Goal: Information Seeking & Learning: Learn about a topic

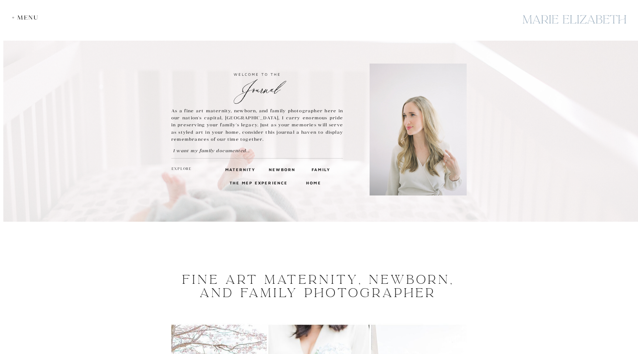
click at [317, 168] on h3 "Family" at bounding box center [321, 169] width 18 height 7
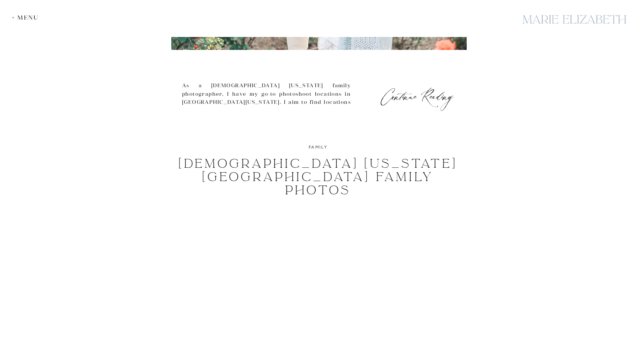
scroll to position [1535, 0]
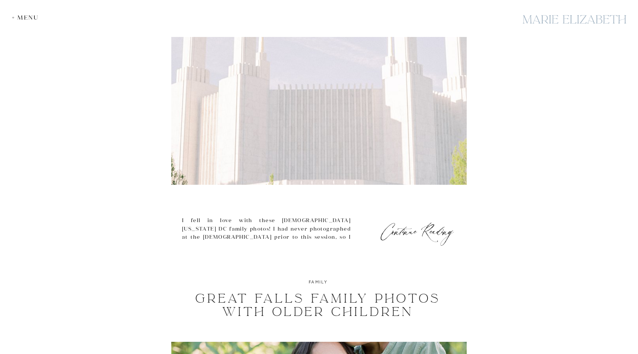
click at [334, 148] on img at bounding box center [318, 105] width 295 height 158
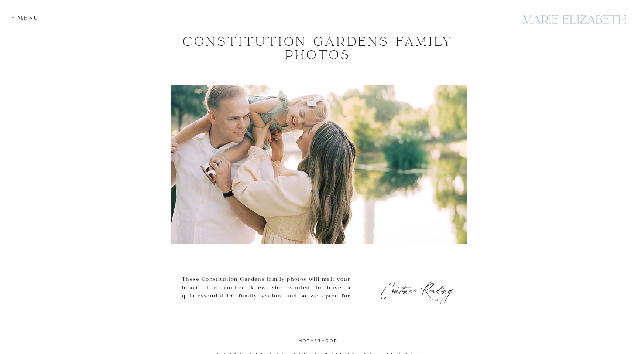
scroll to position [2424, 0]
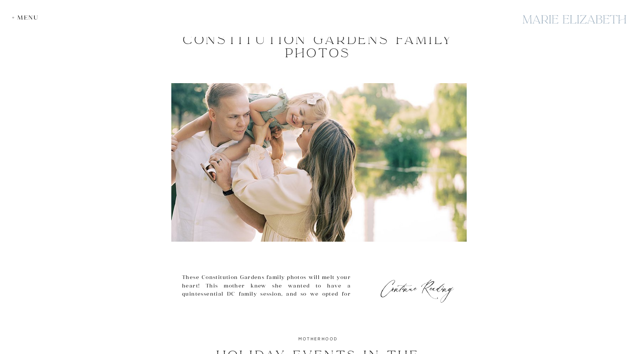
click at [206, 152] on img at bounding box center [318, 162] width 295 height 158
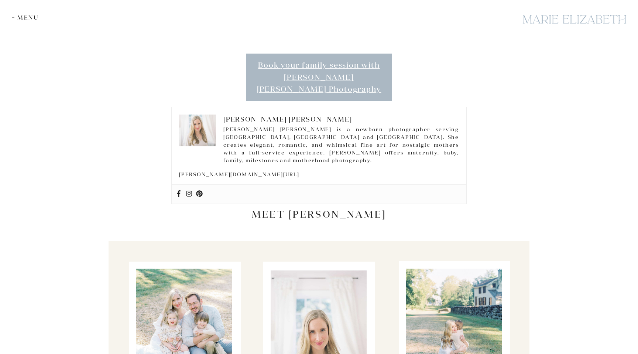
scroll to position [1077, 0]
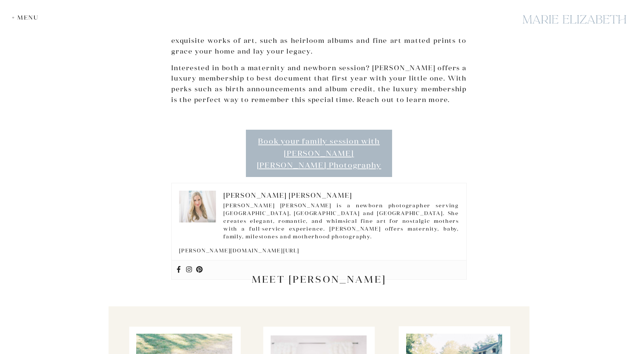
scroll to position [1561, 0]
